Goal: Information Seeking & Learning: Check status

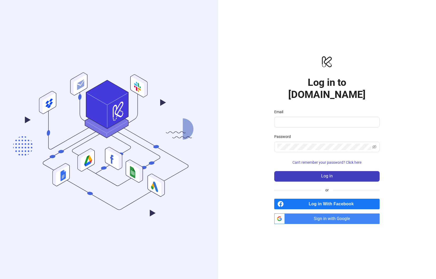
click at [178, 123] on icon ".cls-1,.cls-11,.cls-2,.cls-9{fill:none;}.cls-10,.cls-2,.cls-7,.cls-8{stroke:#31…" at bounding box center [109, 139] width 218 height 203
click at [183, 112] on icon ".cls-1,.cls-11,.cls-2,.cls-9{fill:none;}.cls-10,.cls-2,.cls-7,.cls-8{stroke:#31…" at bounding box center [109, 139] width 218 height 203
click at [208, 87] on icon ".cls-1,.cls-11,.cls-2,.cls-9{fill:none;}.cls-10,.cls-2,.cls-7,.cls-8{stroke:#31…" at bounding box center [109, 139] width 218 height 203
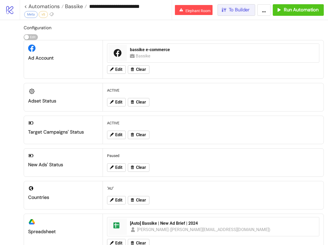
click at [249, 15] on button "To Builder" at bounding box center [237, 10] width 38 height 12
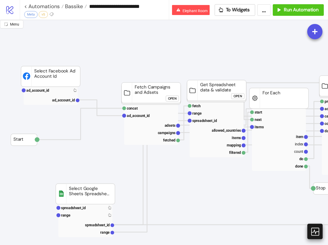
click at [314, 232] on icon at bounding box center [314, 231] width 9 height 9
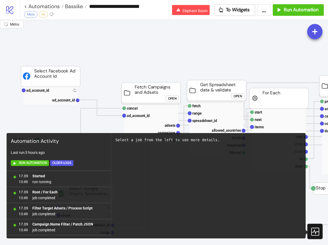
scroll to position [334, 0]
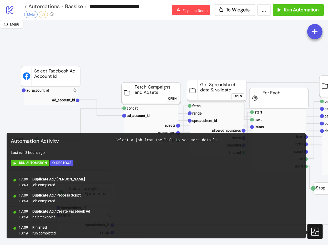
click at [316, 233] on icon at bounding box center [314, 231] width 9 height 9
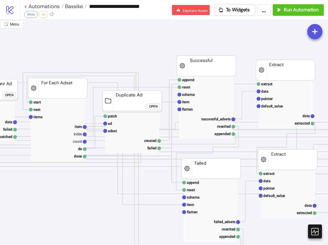
scroll to position [0, 0]
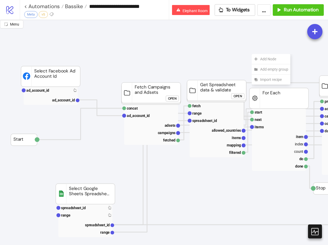
drag, startPoint x: 252, startPoint y: 54, endPoint x: 236, endPoint y: 37, distance: 22.3
drag, startPoint x: 106, startPoint y: 30, endPoint x: 101, endPoint y: 30, distance: 4.7
drag, startPoint x: 42, startPoint y: 120, endPoint x: 38, endPoint y: 117, distance: 4.7
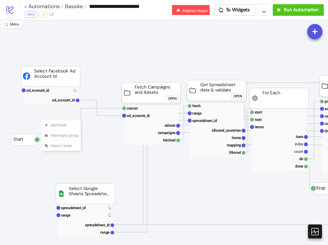
click at [76, 8] on span "Bassike" at bounding box center [73, 6] width 19 height 7
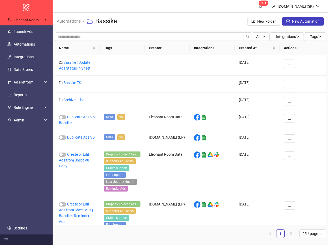
click at [176, 17] on div "Automations / Bassike New Folder New Automation" at bounding box center [191, 22] width 276 height 18
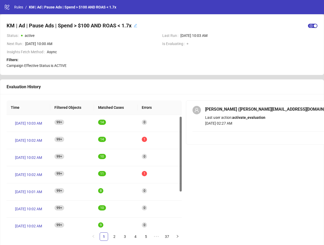
scroll to position [3, 0]
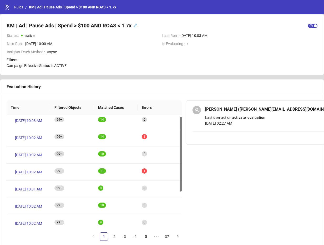
click at [223, 167] on div "[PERSON_NAME] ([PERSON_NAME][EMAIL_ADDRESS][DOMAIN_NAME]) Last user action: act…" at bounding box center [266, 172] width 161 height 144
click at [36, 137] on span "[DATE] 10:02 AM" at bounding box center [28, 138] width 27 height 6
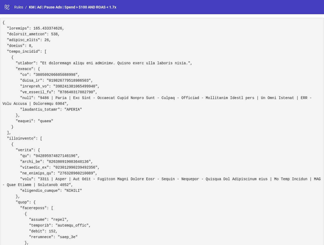
copy pre "120237316054750212"
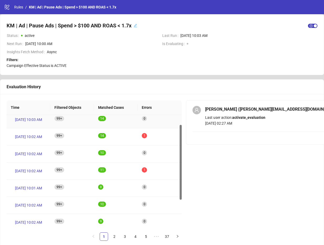
scroll to position [15, 0]
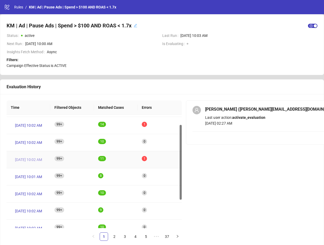
click at [34, 160] on span "[DATE] 10:02 AM" at bounding box center [28, 160] width 27 height 6
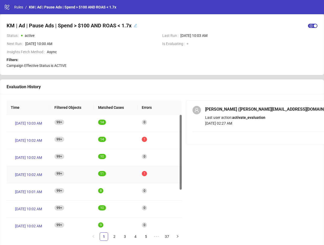
drag, startPoint x: 149, startPoint y: 173, endPoint x: 157, endPoint y: 172, distance: 8.7
click at [157, 172] on div "1" at bounding box center [160, 174] width 44 height 17
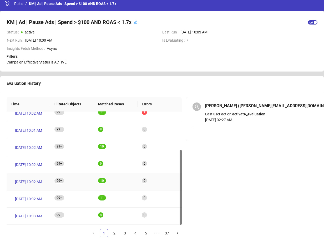
scroll to position [7, 0]
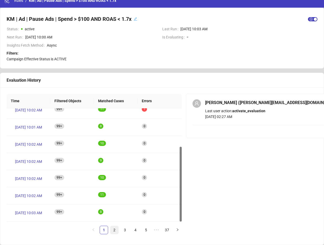
click at [116, 228] on link "2" at bounding box center [115, 230] width 8 height 8
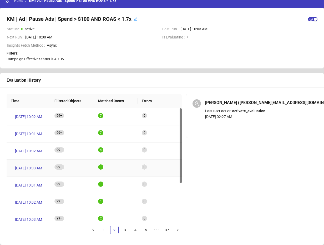
scroll to position [58, 0]
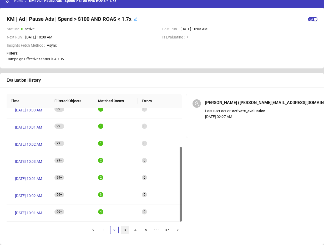
click at [123, 229] on link "3" at bounding box center [125, 230] width 8 height 8
click at [138, 229] on link "4" at bounding box center [136, 230] width 8 height 8
click at [135, 228] on link "5" at bounding box center [136, 230] width 8 height 8
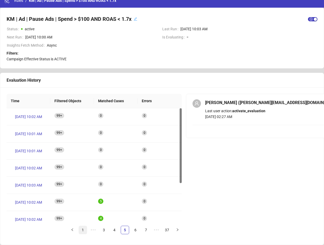
click at [81, 230] on link "1" at bounding box center [83, 230] width 8 height 8
click at [212, 65] on div "KM | Ad | Pause Ads | Spend > $100 AND ROAS < 1.7x Status active Last Run Sep 1…" at bounding box center [162, 38] width 324 height 60
